Goal: Transaction & Acquisition: Purchase product/service

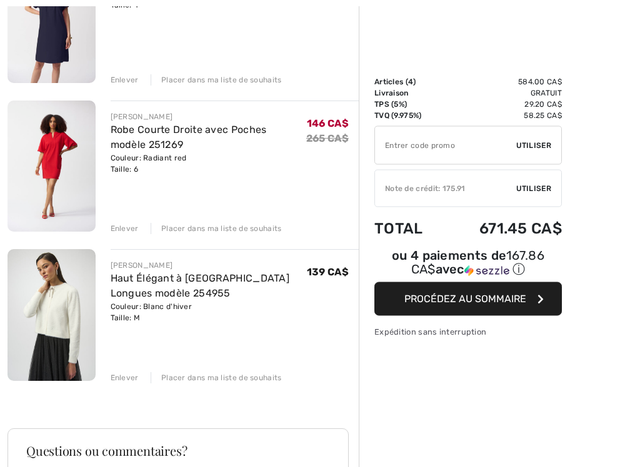
scroll to position [402, 0]
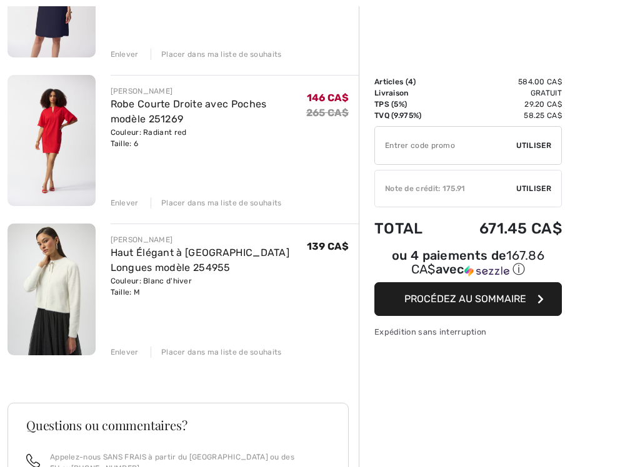
click at [184, 256] on link "Haut Élégant à [GEOGRAPHIC_DATA] Longues modèle 254955" at bounding box center [200, 260] width 179 height 27
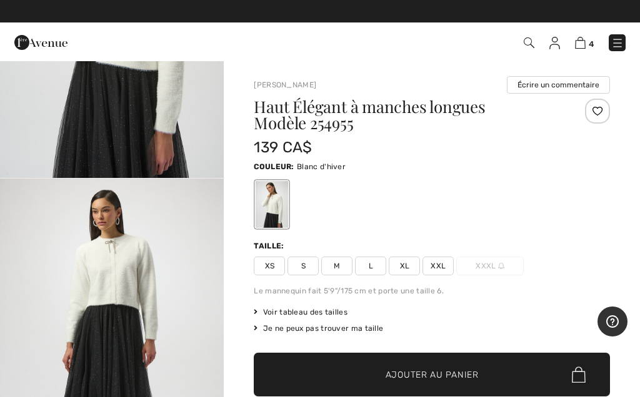
scroll to position [226, 0]
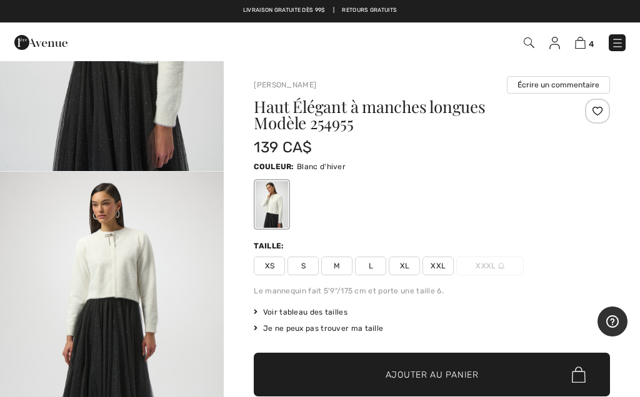
click at [136, 259] on img "2 / 5" at bounding box center [112, 340] width 224 height 336
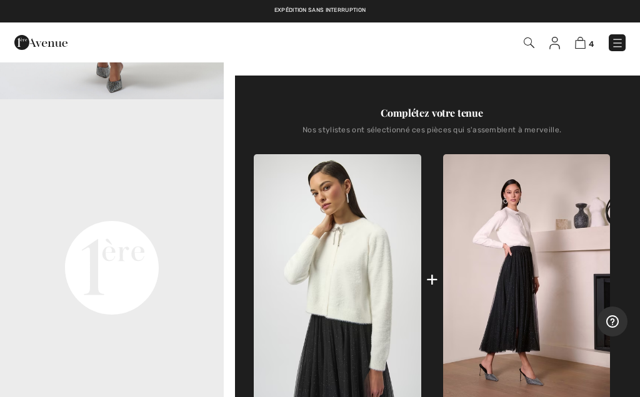
scroll to position [381, 0]
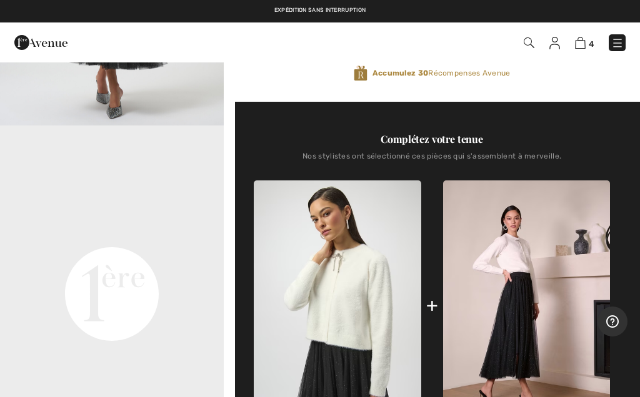
click at [122, 238] on video "Your browser does not support the video tag." at bounding box center [112, 182] width 224 height 112
click at [133, 238] on video "Your browser does not support the video tag." at bounding box center [112, 182] width 224 height 112
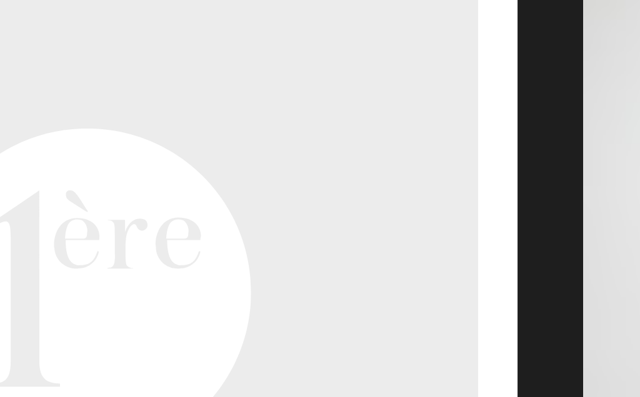
scroll to position [231, 0]
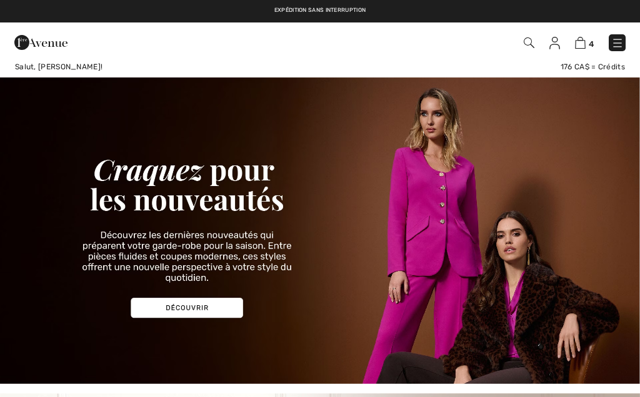
checkbox input "true"
click at [578, 47] on img at bounding box center [580, 43] width 11 height 12
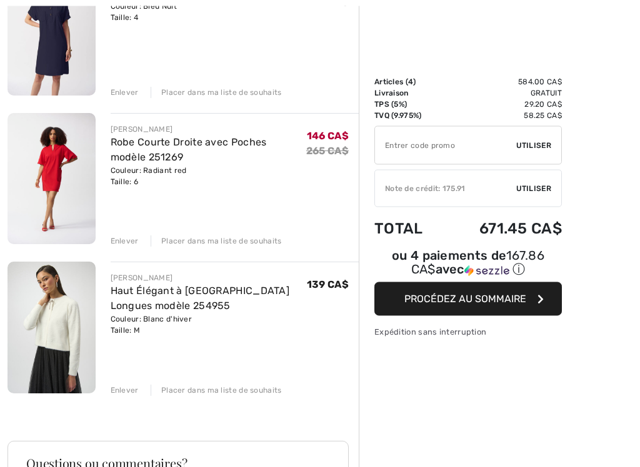
scroll to position [364, 0]
click at [60, 351] on img at bounding box center [51, 327] width 88 height 131
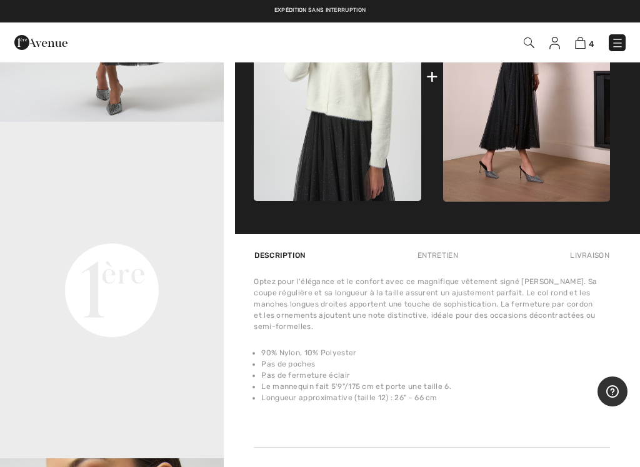
scroll to position [706, 0]
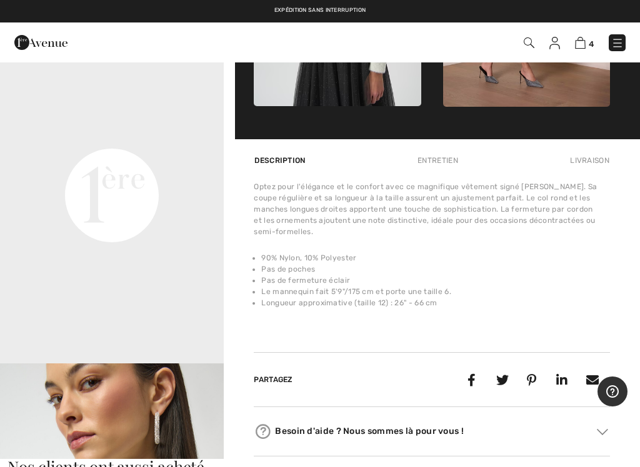
click at [454, 156] on div "Entretien" at bounding box center [438, 160] width 62 height 22
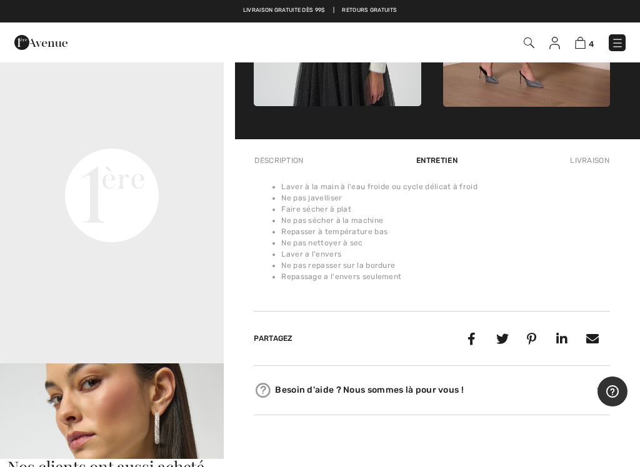
click at [599, 165] on div "Livraison" at bounding box center [588, 160] width 43 height 22
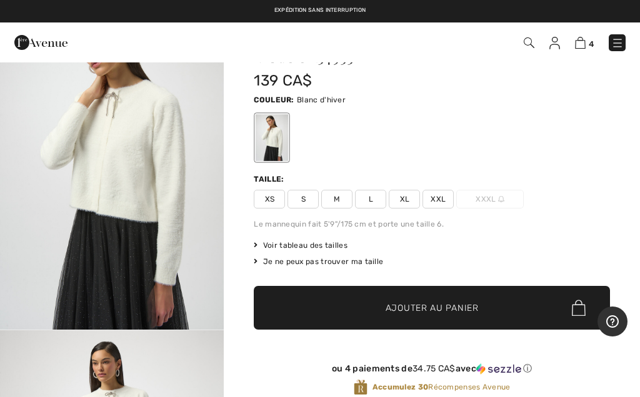
scroll to position [0, 0]
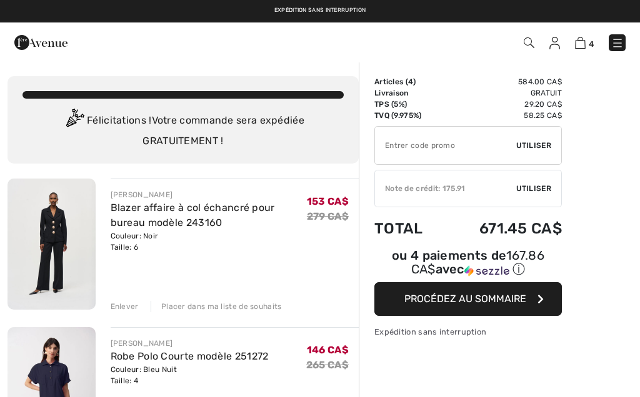
scroll to position [399, 0]
